Goal: Task Accomplishment & Management: Manage account settings

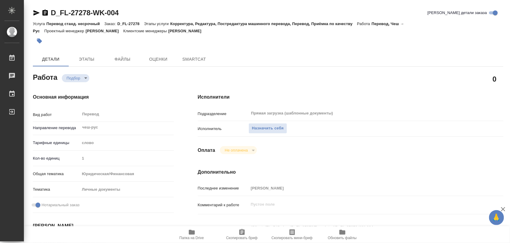
type textarea "x"
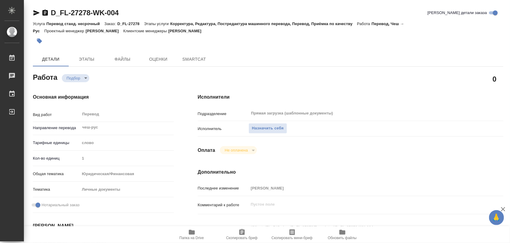
type textarea "x"
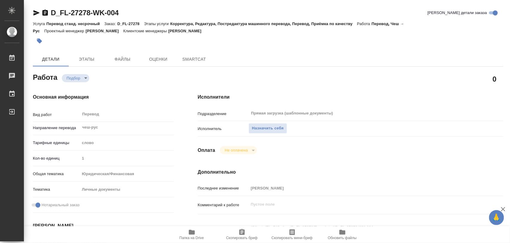
type textarea "x"
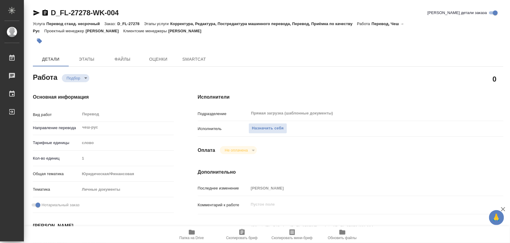
type textarea "x"
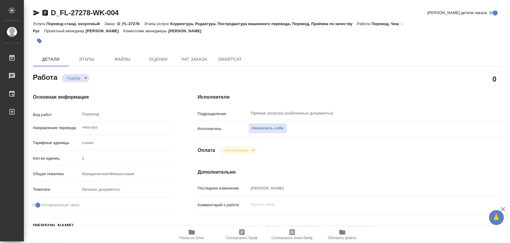
scroll to position [112, 0]
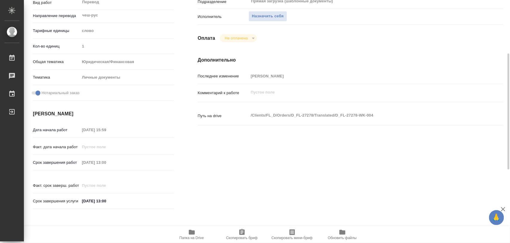
type textarea "x"
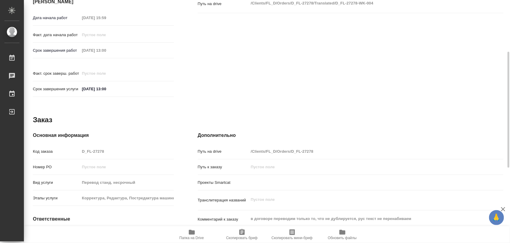
type textarea "x"
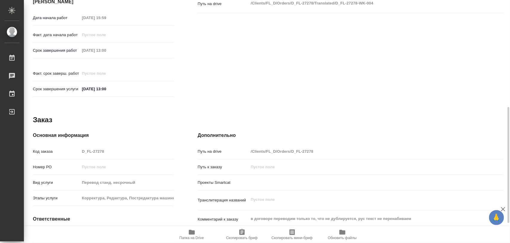
scroll to position [266, 0]
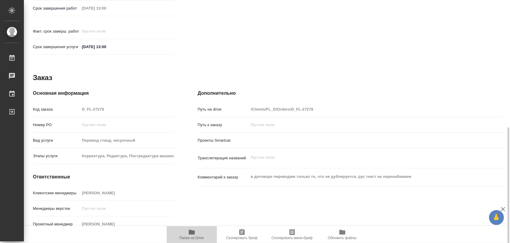
click at [194, 232] on icon "button" at bounding box center [192, 232] width 6 height 5
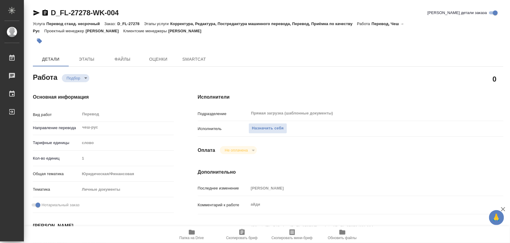
type textarea "x"
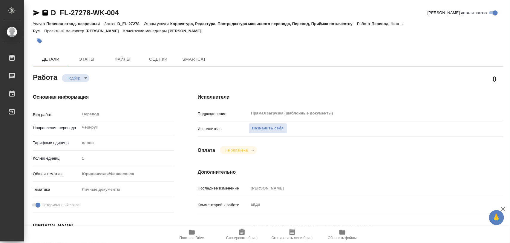
type textarea "x"
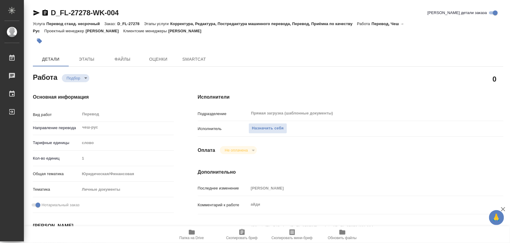
type textarea "x"
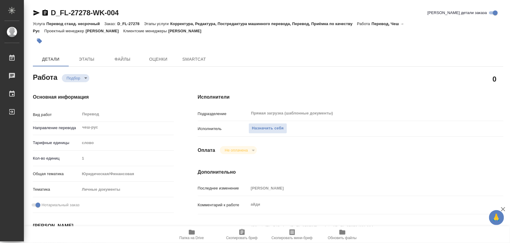
type textarea "x"
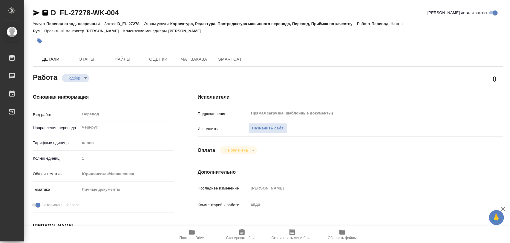
type textarea "x"
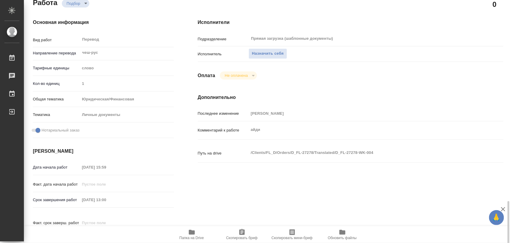
scroll to position [187, 0]
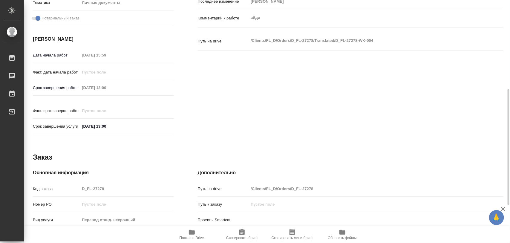
type textarea "x"
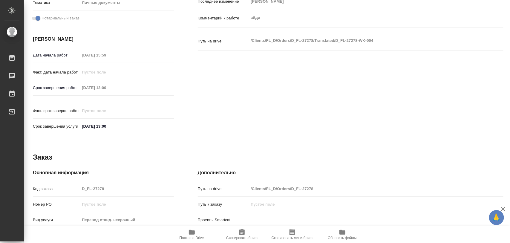
scroll to position [0, 0]
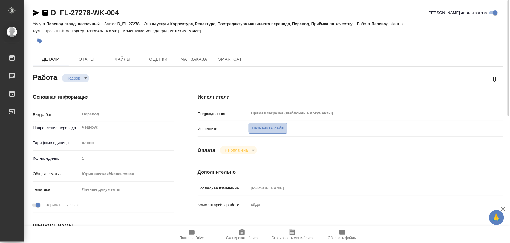
click at [271, 128] on span "Назначить себя" at bounding box center [268, 128] width 32 height 7
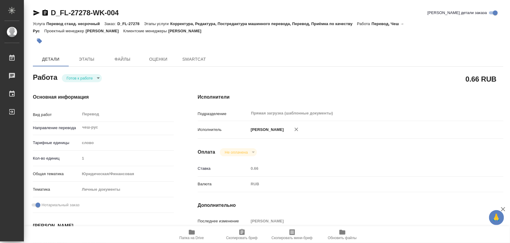
type textarea "x"
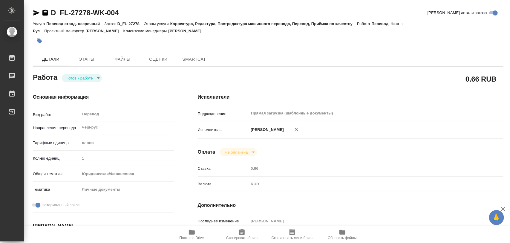
type textarea "x"
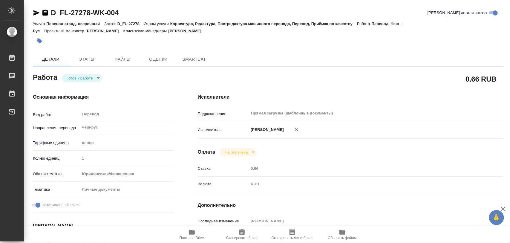
type textarea "x"
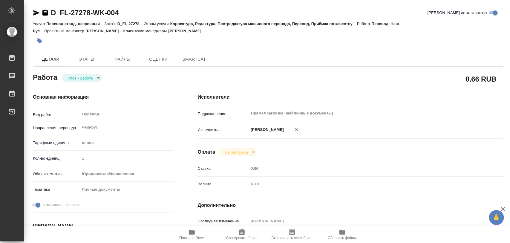
type textarea "x"
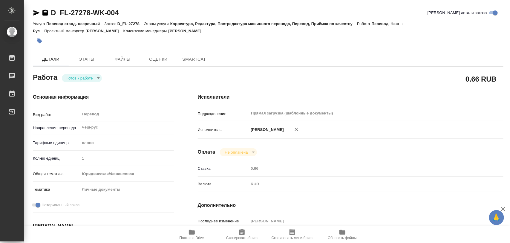
type textarea "x"
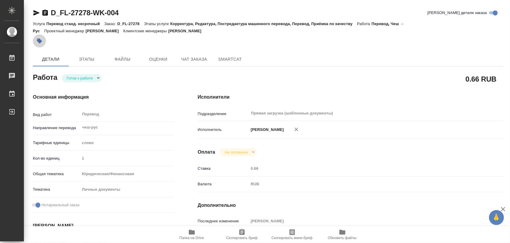
click at [36, 42] on icon "button" at bounding box center [39, 41] width 6 height 6
type textarea "x"
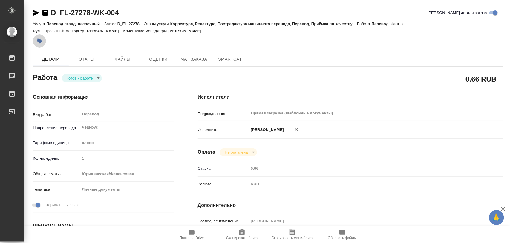
type textarea "x"
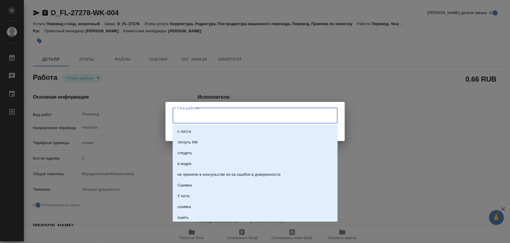
click at [224, 117] on input "Тэги работы" at bounding box center [249, 116] width 148 height 10
type textarea "x"
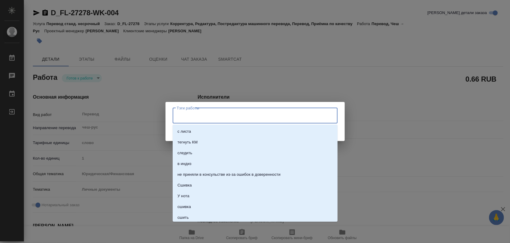
type textarea "x"
type input "7"
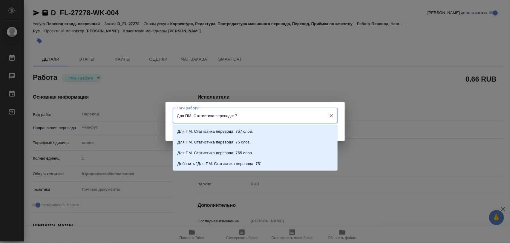
type input "Для ПМ. Статистика перевода: 75"
click at [225, 145] on li "Для ПМ. Статистика перевода: 75 слов." at bounding box center [255, 142] width 165 height 11
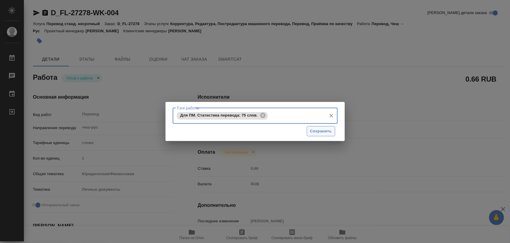
click at [318, 131] on span "Сохранить" at bounding box center [321, 131] width 22 height 7
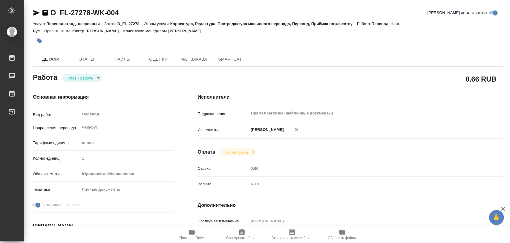
type input "readyForWork"
type textarea "Перевод"
type textarea "x"
type input "чеш-рус"
type input "5a8b1489cc6b4906c91bfd90"
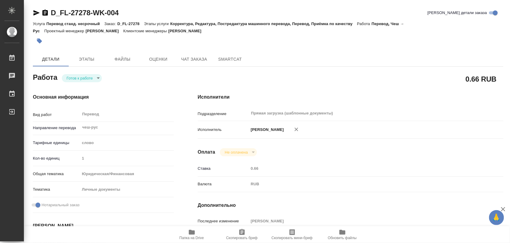
type input "1"
type input "yr-fn"
type input "5a8b8b956a9677013d343cfe"
checkbox input "true"
type input "04.09.2025 15:59"
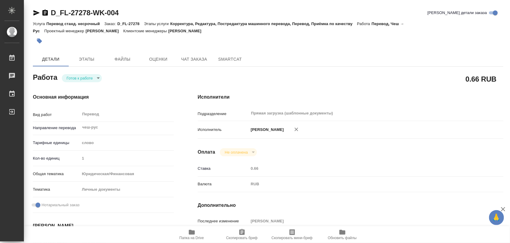
type input "05.09.2025 13:00"
type input "Прямая загрузка (шаблонные документы)"
type input "notPayed"
type input "0.66"
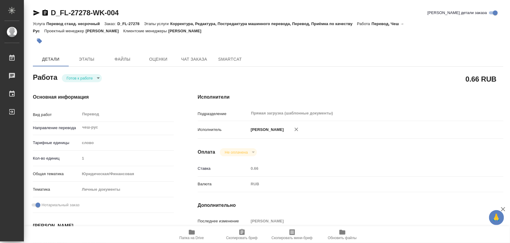
type input "RUB"
type input "[PERSON_NAME]"
type textarea "айди"
type textarea "x"
type textarea "/Clients/FL_D/Orders/D_FL-27278/Translated/D_FL-27278-WK-004"
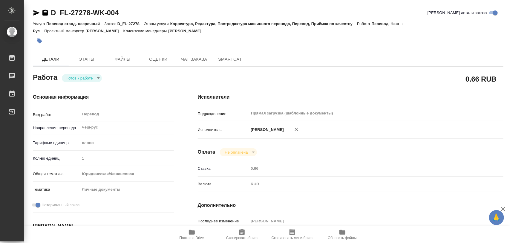
type textarea "x"
type input "D_FL-27278"
type input "Перевод станд. несрочный"
type input "Корректура, Редактура, Постредактура машинного перевода, Перевод, Приёмка по ка…"
type input "Булахова Елена"
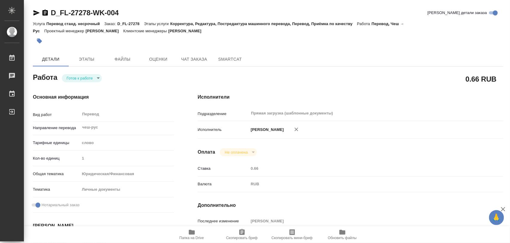
type input "/Clients/FL_D/Orders/D_FL-27278"
type textarea "x"
type textarea "в договоре переводим только то, что не дублируется, рус текст не перенабиваем"
type textarea "x"
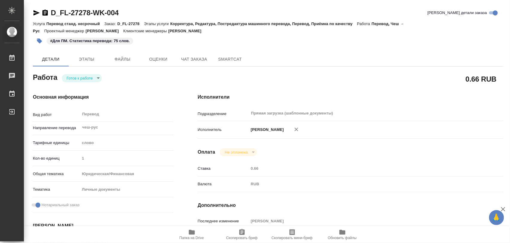
type textarea "x"
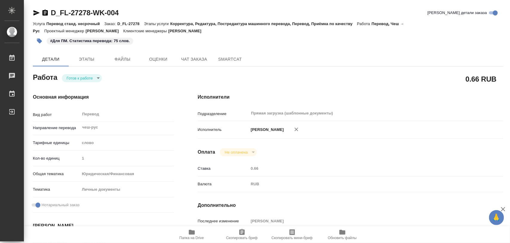
type textarea "x"
click at [100, 78] on body "🙏 .cls-1 fill:#fff; AWATERA Iglakov Maksim Работы 0 Чаты График Выйти D_FL-2727…" at bounding box center [255, 121] width 510 height 243
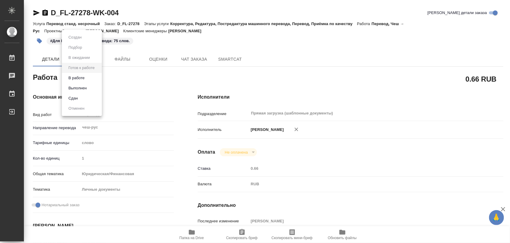
type textarea "x"
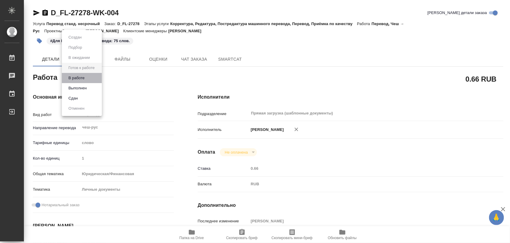
click at [87, 76] on li "В работе" at bounding box center [82, 78] width 40 height 10
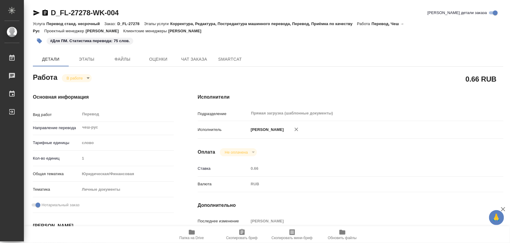
type textarea "x"
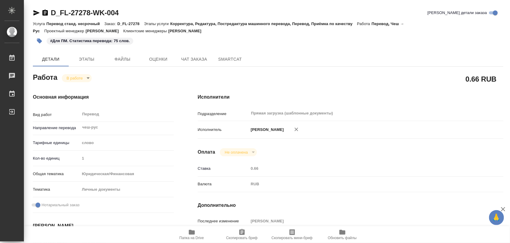
type textarea "x"
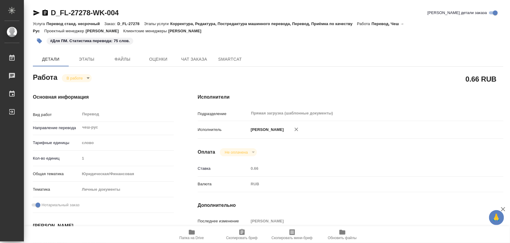
type textarea "x"
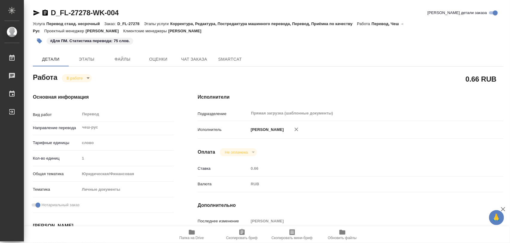
click at [190, 235] on icon "button" at bounding box center [191, 231] width 7 height 7
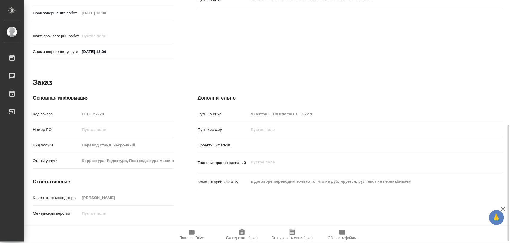
scroll to position [266, 0]
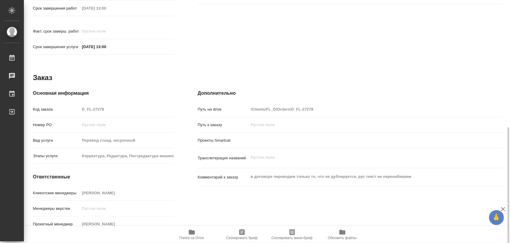
click at [240, 235] on icon "button" at bounding box center [241, 232] width 5 height 6
type textarea "x"
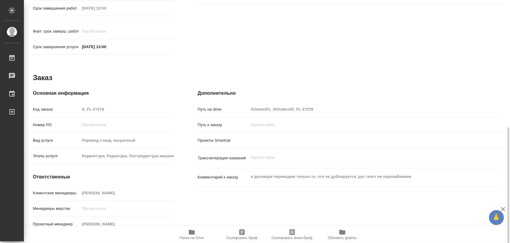
type textarea "x"
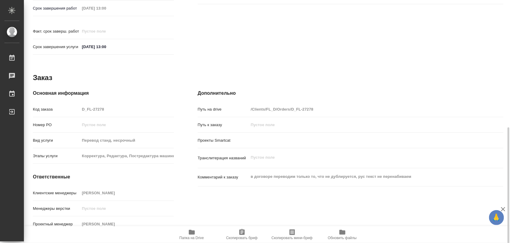
type textarea "x"
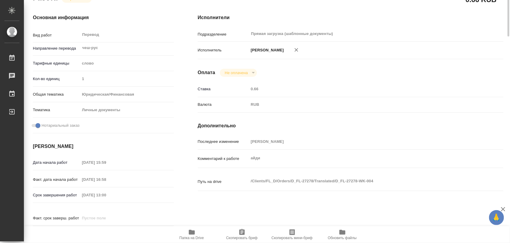
scroll to position [0, 0]
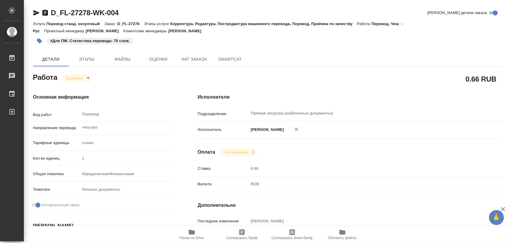
type textarea "x"
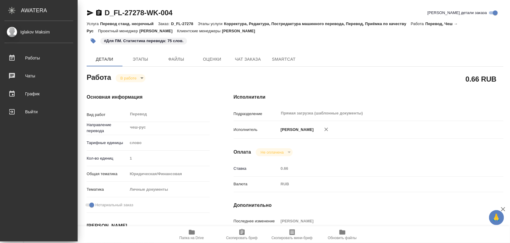
type textarea "x"
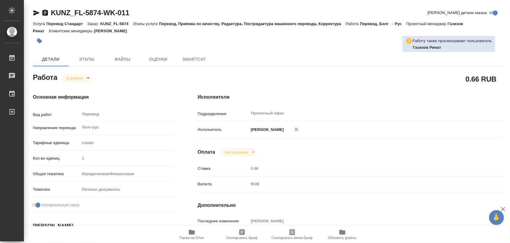
type textarea "x"
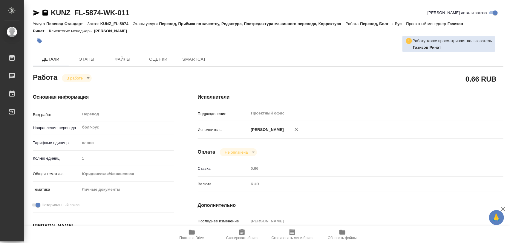
type textarea "x"
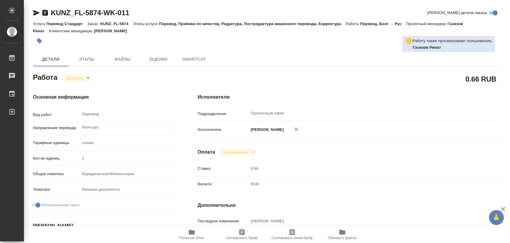
type textarea "x"
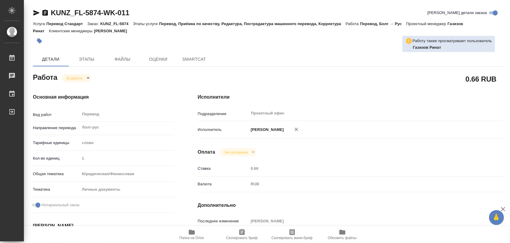
type textarea "x"
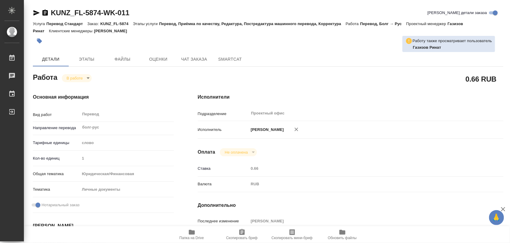
scroll to position [112, 0]
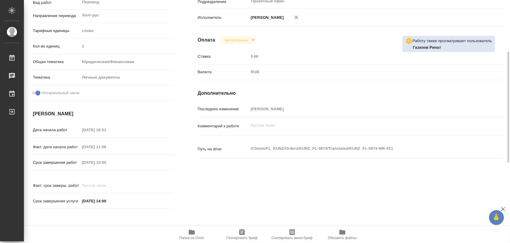
type textarea "x"
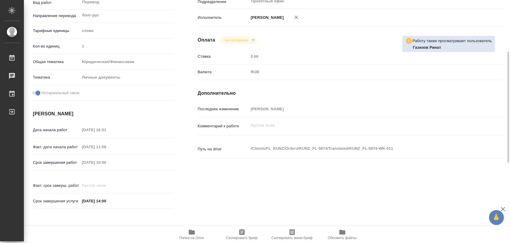
type textarea "x"
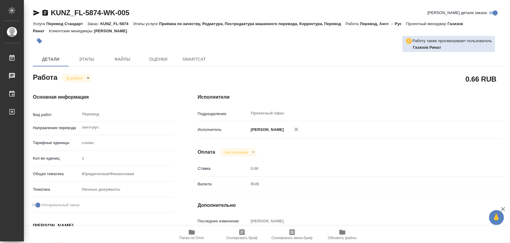
type textarea "x"
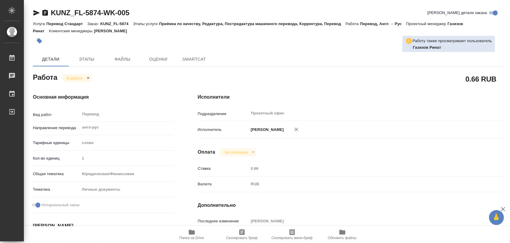
type textarea "x"
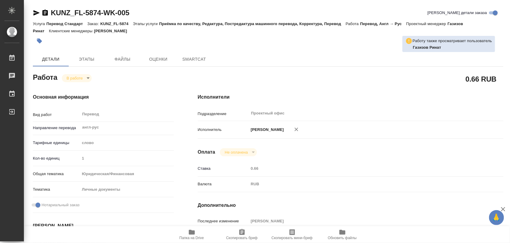
type textarea "x"
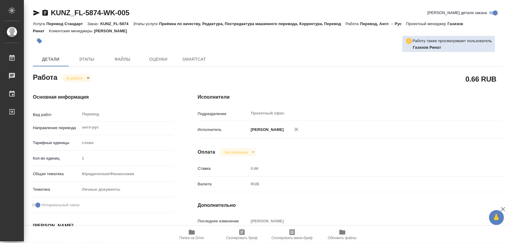
type textarea "x"
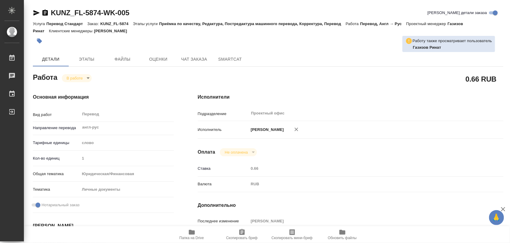
scroll to position [149, 0]
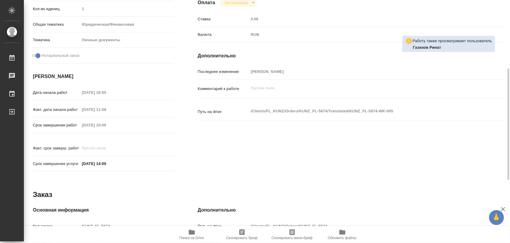
type textarea "x"
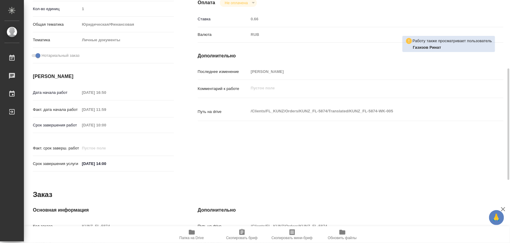
type textarea "x"
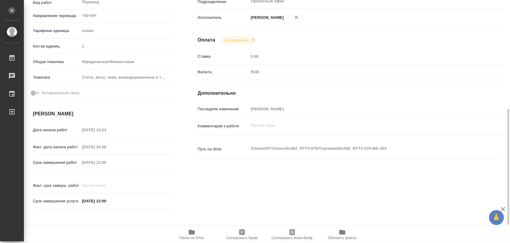
scroll to position [261, 0]
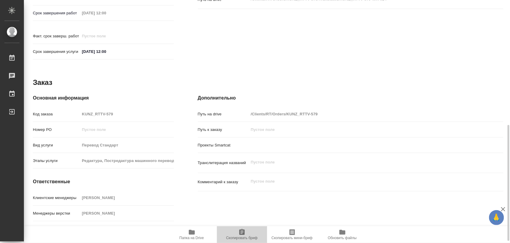
click at [243, 229] on icon "button" at bounding box center [241, 231] width 7 height 7
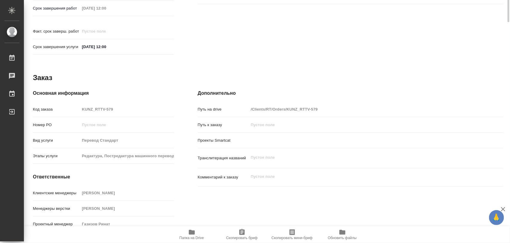
scroll to position [117, 0]
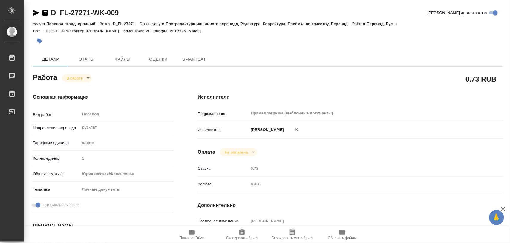
type textarea "x"
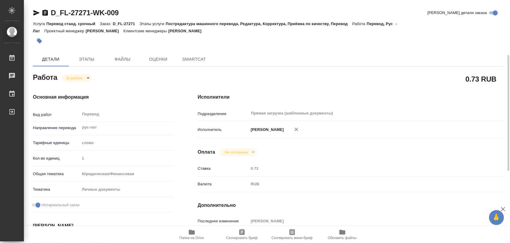
scroll to position [112, 0]
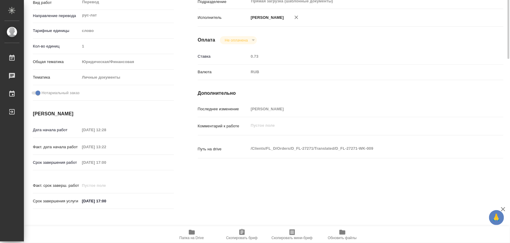
type textarea "x"
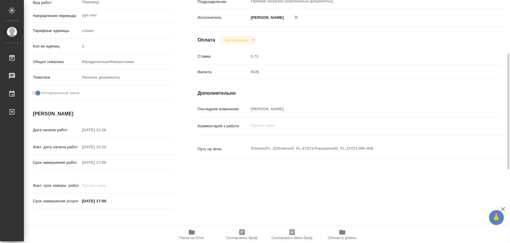
type textarea "x"
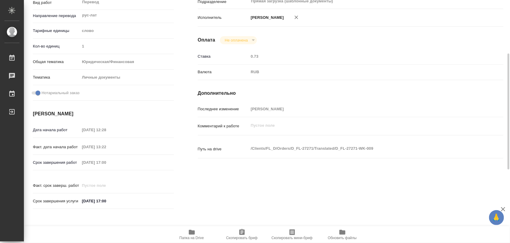
type textarea "x"
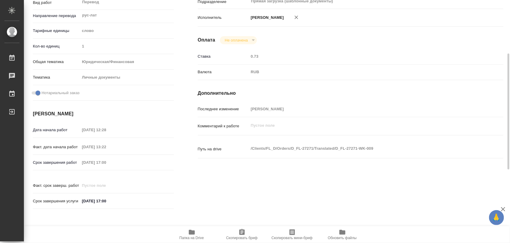
type textarea "x"
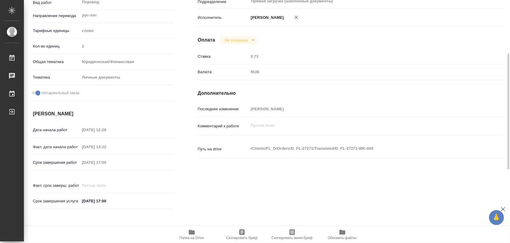
type textarea "x"
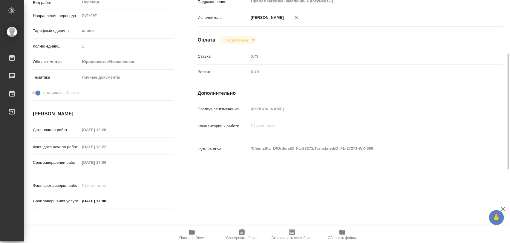
scroll to position [37, 0]
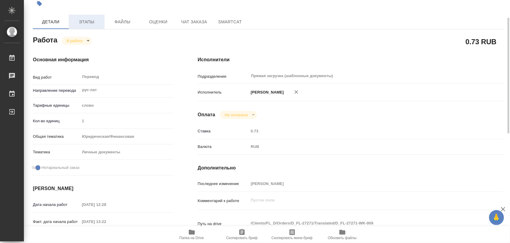
click at [93, 23] on span "Этапы" at bounding box center [86, 21] width 29 height 7
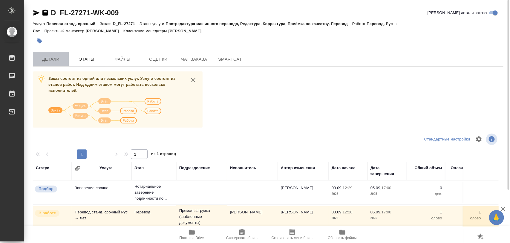
click at [45, 57] on span "Детали" at bounding box center [50, 59] width 29 height 7
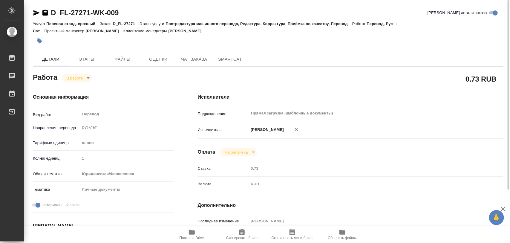
type textarea "x"
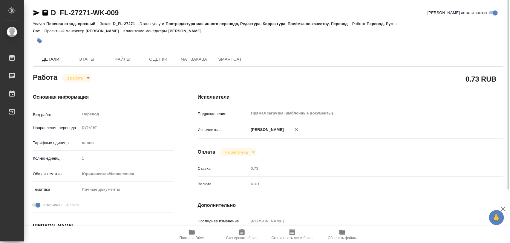
type textarea "x"
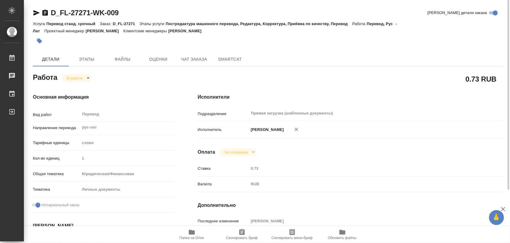
type textarea "x"
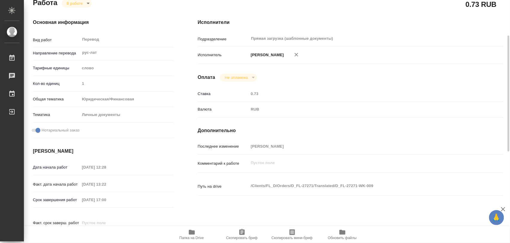
scroll to position [149, 0]
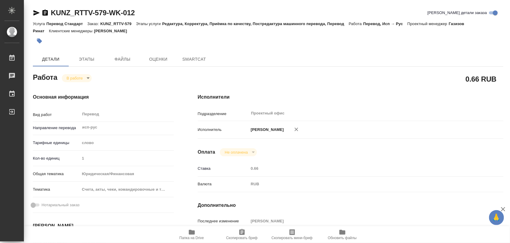
type textarea "x"
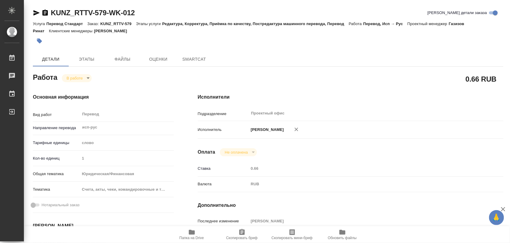
type textarea "x"
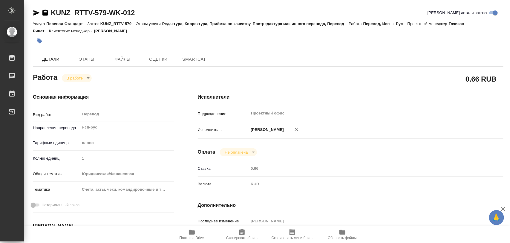
type textarea "x"
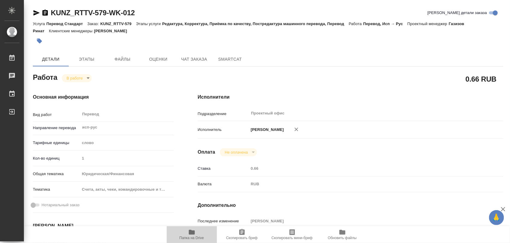
click at [195, 232] on span "Папка на Drive" at bounding box center [191, 233] width 43 height 11
type textarea "x"
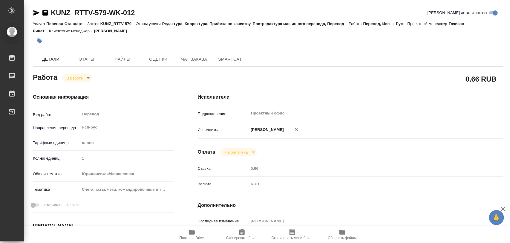
type textarea "x"
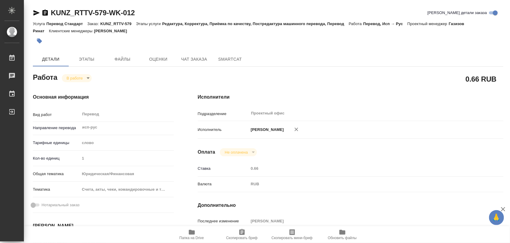
type textarea "x"
click at [242, 232] on icon "button" at bounding box center [241, 231] width 7 height 7
type textarea "x"
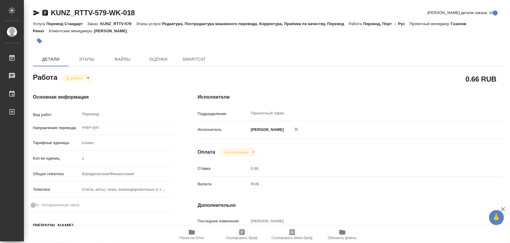
type textarea "x"
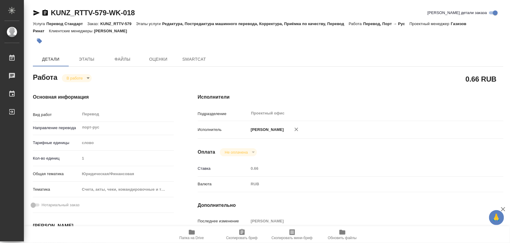
type textarea "x"
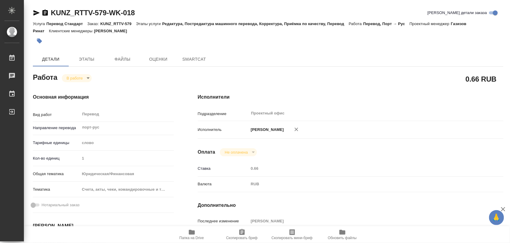
type textarea "x"
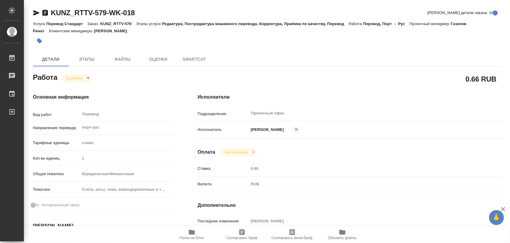
type textarea "x"
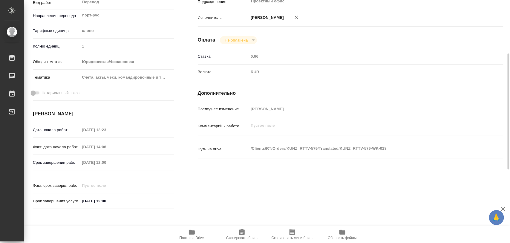
type textarea "x"
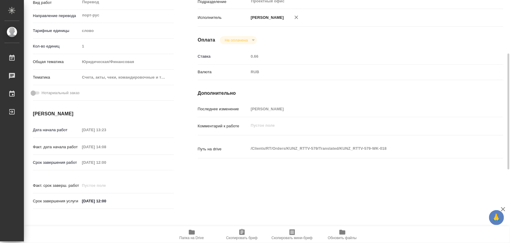
type textarea "x"
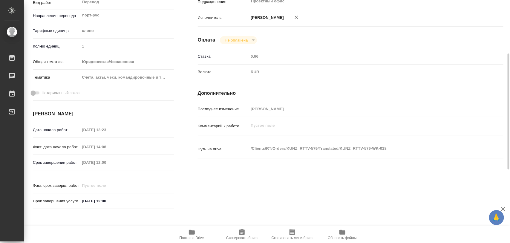
drag, startPoint x: 240, startPoint y: 232, endPoint x: 241, endPoint y: 216, distance: 16.7
click at [241, 230] on icon "button" at bounding box center [241, 231] width 7 height 7
